Goal: Information Seeking & Learning: Learn about a topic

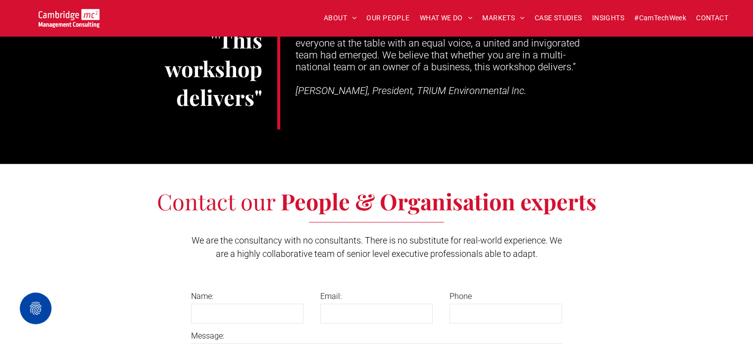
scroll to position [1782, 0]
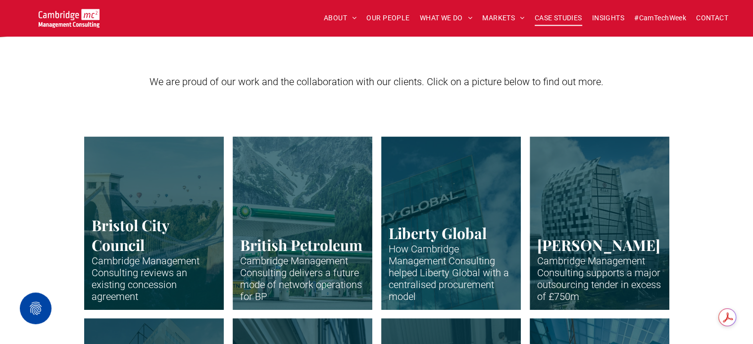
scroll to position [198, 0]
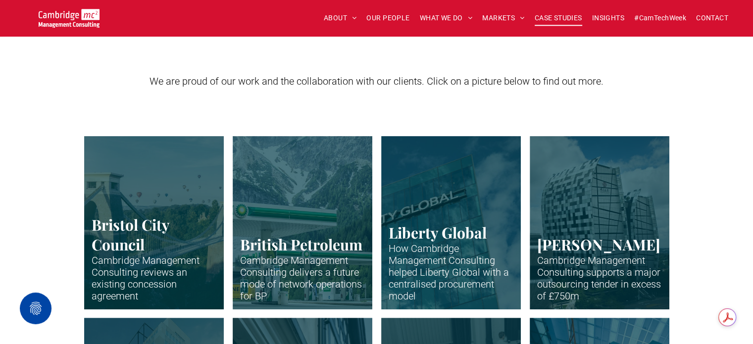
click at [275, 203] on link "Close up of BP petrol station" at bounding box center [302, 223] width 148 height 184
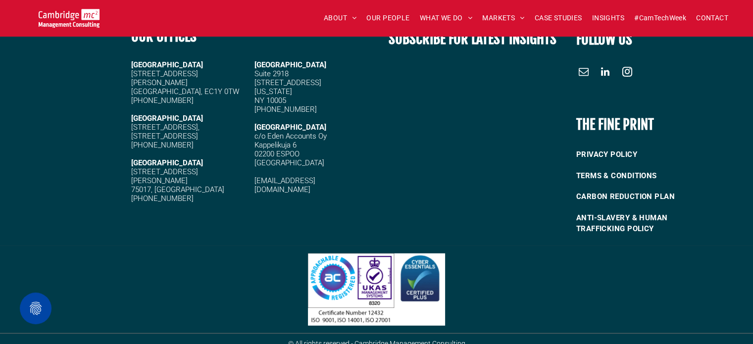
scroll to position [2828, 0]
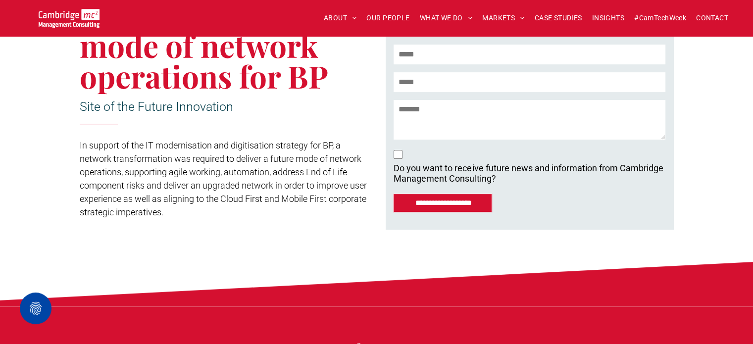
scroll to position [297, 0]
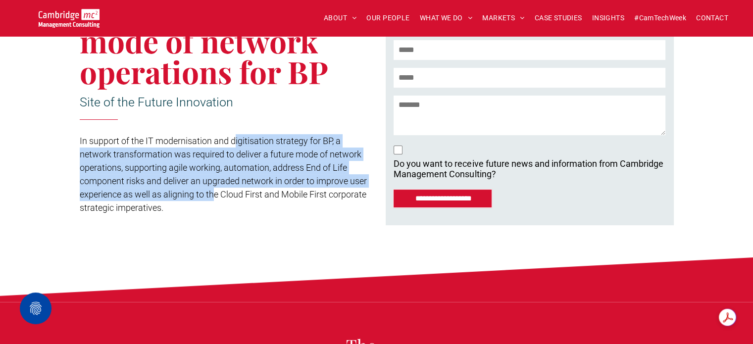
drag, startPoint x: 234, startPoint y: 141, endPoint x: 234, endPoint y: 193, distance: 52.0
click at [234, 193] on span "In support of the IT modernisation and digitisation strategy for BP, a network …" at bounding box center [223, 174] width 287 height 77
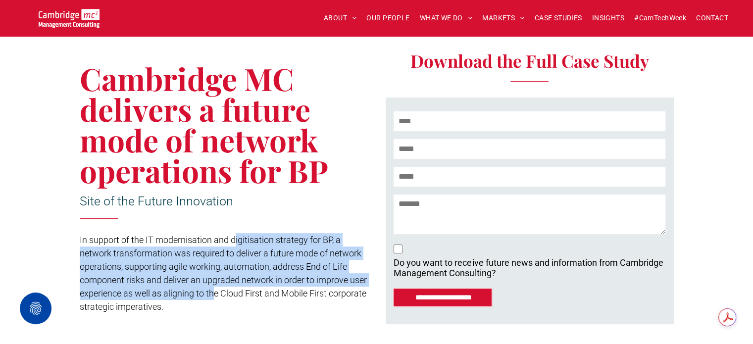
scroll to position [247, 0]
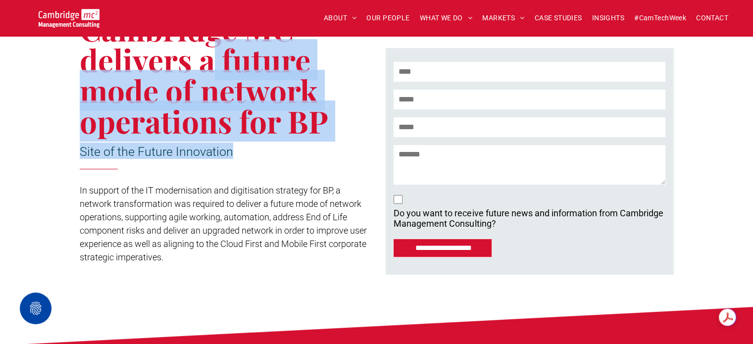
drag, startPoint x: 210, startPoint y: 74, endPoint x: 216, endPoint y: 170, distance: 95.7
click at [216, 170] on div "Cambridge MC delivers a future mode of network operations for BP Site of the Fu…" at bounding box center [228, 132] width 297 height 299
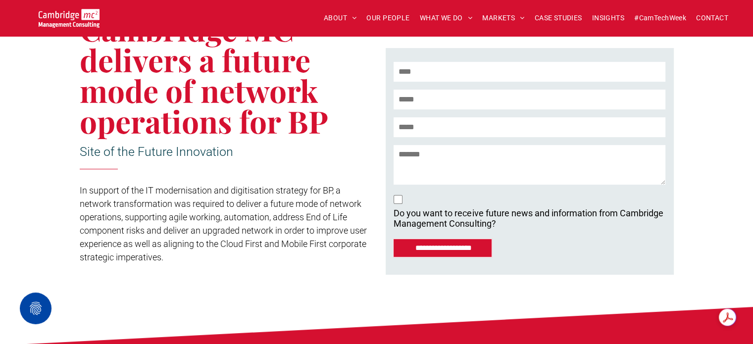
click at [216, 170] on div "Cambridge MC delivers a future mode of network operations for BP Site of the Fu…" at bounding box center [228, 132] width 297 height 299
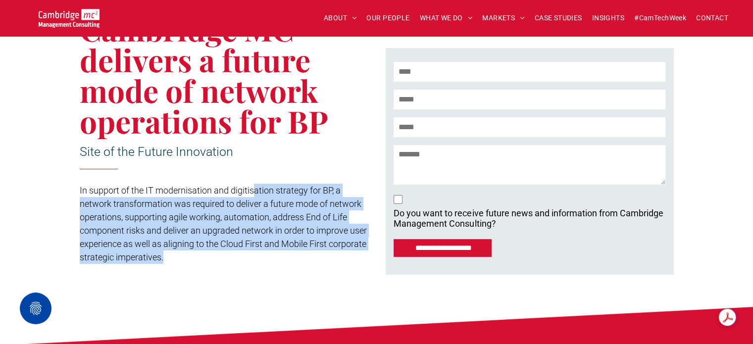
drag, startPoint x: 255, startPoint y: 187, endPoint x: 266, endPoint y: 252, distance: 65.7
click at [266, 252] on p "In support of the IT modernisation and digitisation strategy for BP, a network …" at bounding box center [224, 231] width 288 height 94
